Goal: Transaction & Acquisition: Purchase product/service

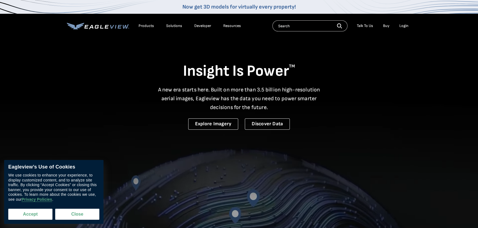
click at [43, 216] on button "Accept" at bounding box center [30, 214] width 44 height 11
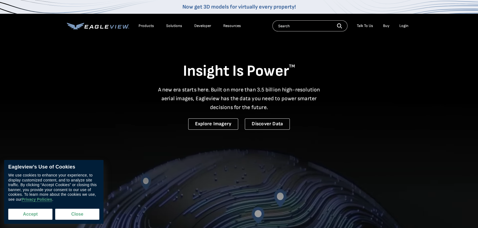
checkbox input "true"
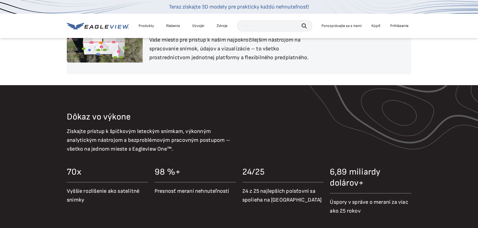
scroll to position [452, 0]
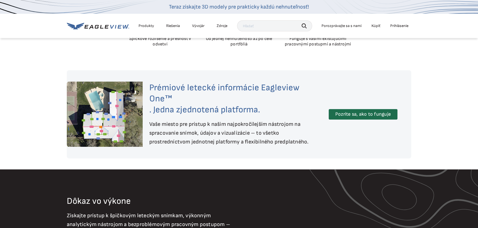
click at [378, 27] on font "Kúpiť" at bounding box center [375, 25] width 9 height 5
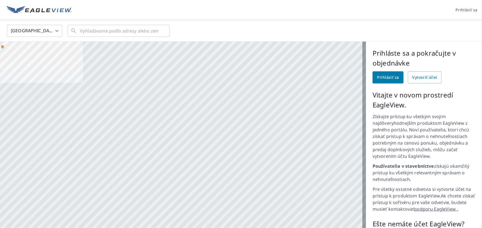
click at [55, 35] on body "Prihlásiť sa [GEOGRAPHIC_DATA] US ​ ​ Letecká Cesta Štandardná cestná mapa Lete…" at bounding box center [241, 114] width 482 height 228
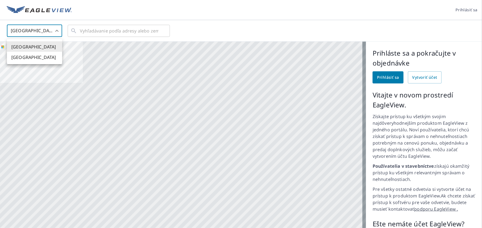
click at [106, 32] on div at bounding box center [241, 114] width 482 height 228
click at [106, 32] on input "text" at bounding box center [119, 30] width 79 height 15
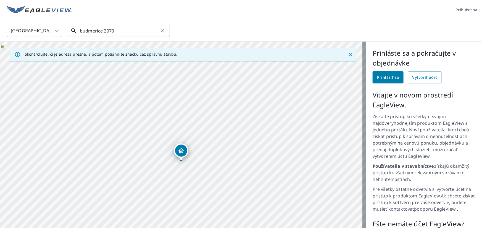
click at [114, 32] on input "budmerice 2070" at bounding box center [119, 30] width 79 height 15
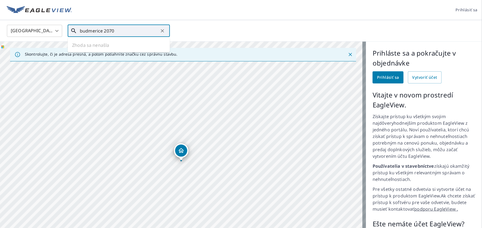
click at [114, 32] on input "budmerice 2070" at bounding box center [119, 30] width 79 height 15
type input "budmerice 29"
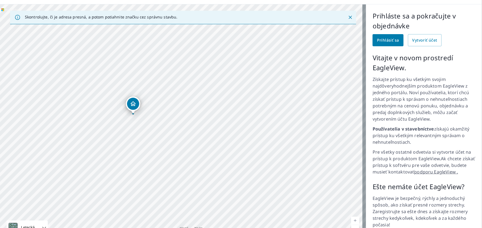
scroll to position [67, 0]
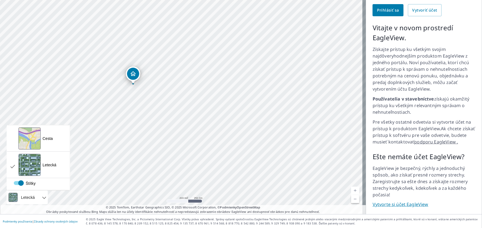
click at [40, 199] on div at bounding box center [37, 198] width 3 height 14
